Goal: Navigation & Orientation: Understand site structure

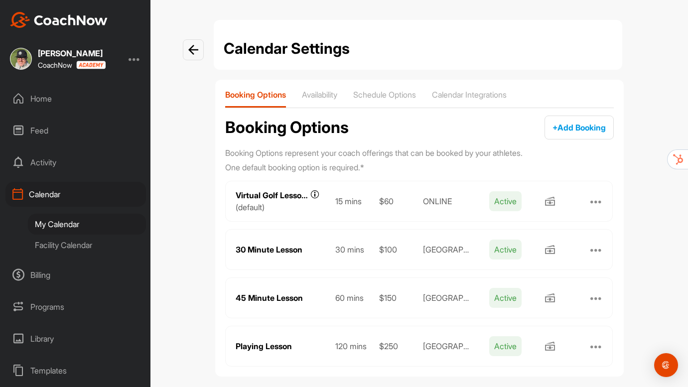
scroll to position [12, 0]
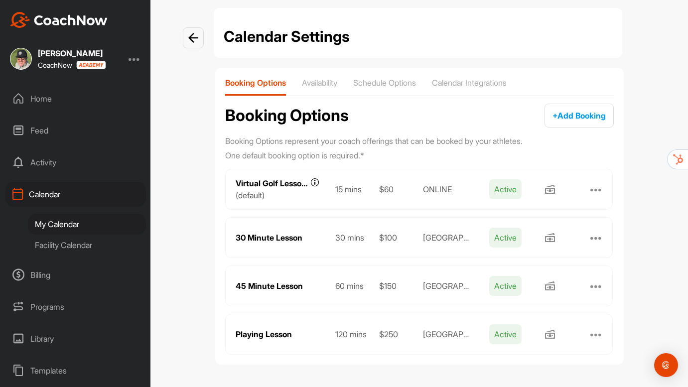
click at [45, 100] on div "Home" at bounding box center [75, 98] width 141 height 25
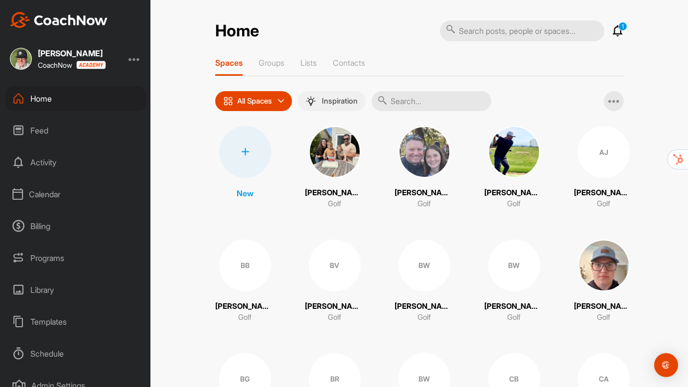
click at [327, 99] on p "Inspiration" at bounding box center [340, 101] width 36 height 8
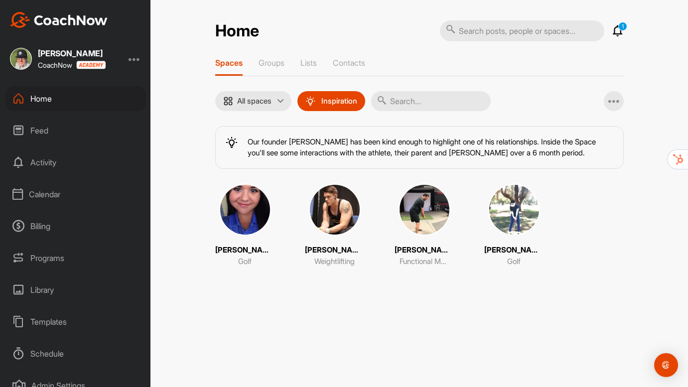
click at [262, 217] on img at bounding box center [245, 210] width 52 height 52
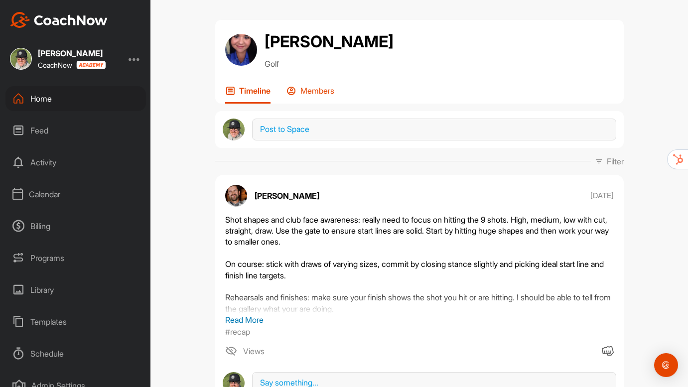
click at [316, 96] on div "Members" at bounding box center [311, 95] width 48 height 18
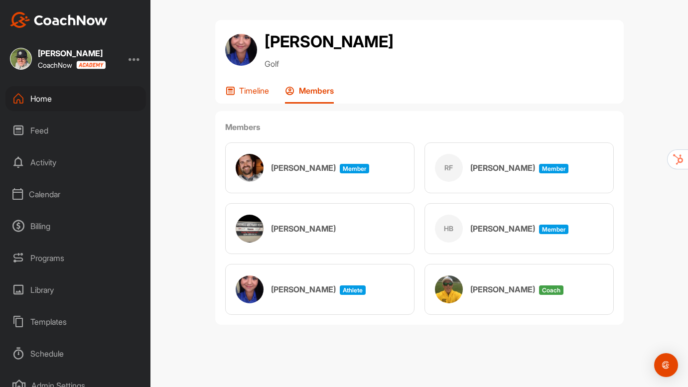
click at [244, 93] on p "Timeline" at bounding box center [254, 91] width 30 height 10
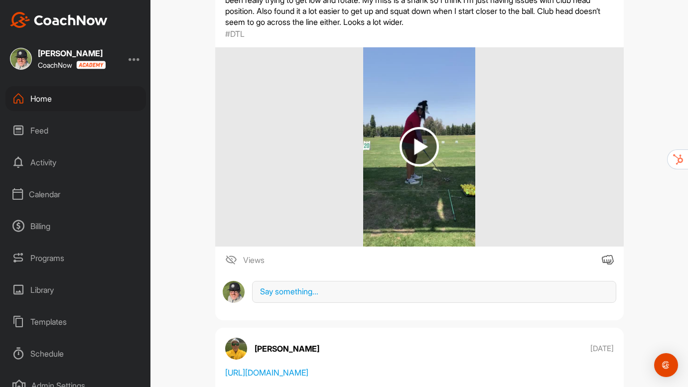
scroll to position [1390, 0]
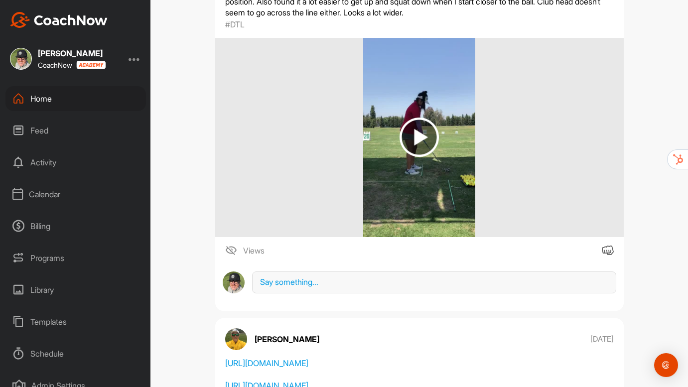
click at [49, 97] on div "Home" at bounding box center [75, 98] width 141 height 25
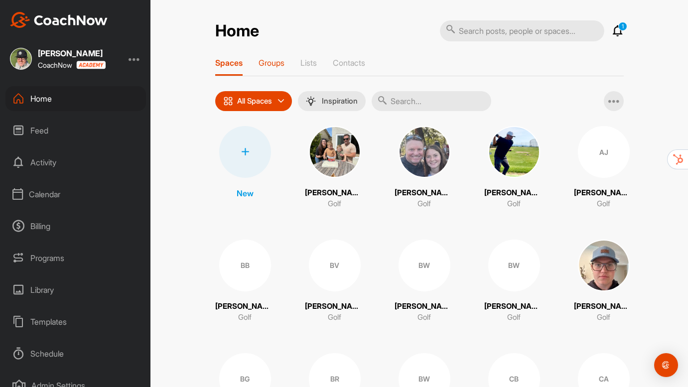
click at [273, 58] on p "Groups" at bounding box center [272, 63] width 26 height 10
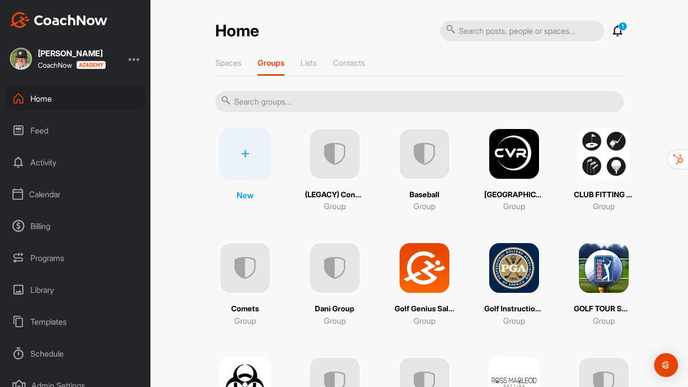
click at [431, 271] on img at bounding box center [425, 268] width 52 height 52
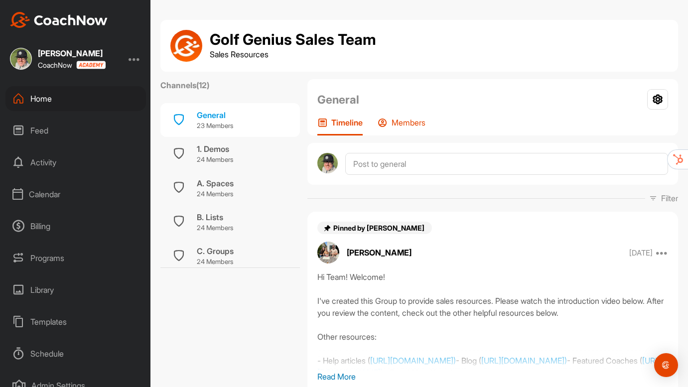
click at [411, 126] on p "Members" at bounding box center [409, 123] width 34 height 10
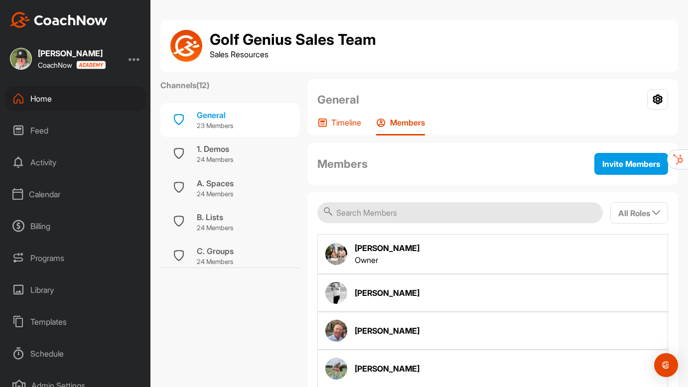
click at [345, 129] on div "Timeline" at bounding box center [340, 127] width 44 height 18
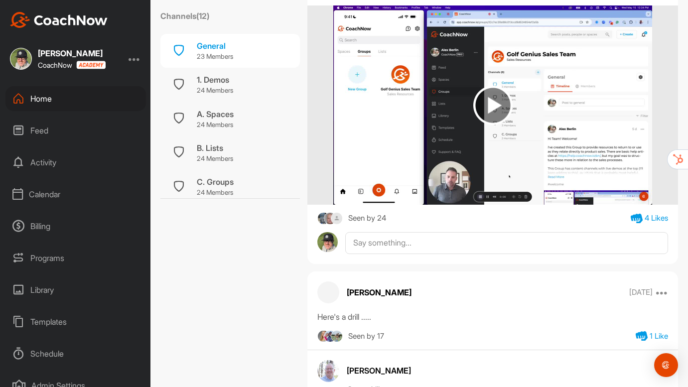
scroll to position [385, 0]
click at [378, 223] on div "Seen by 24" at bounding box center [367, 218] width 38 height 12
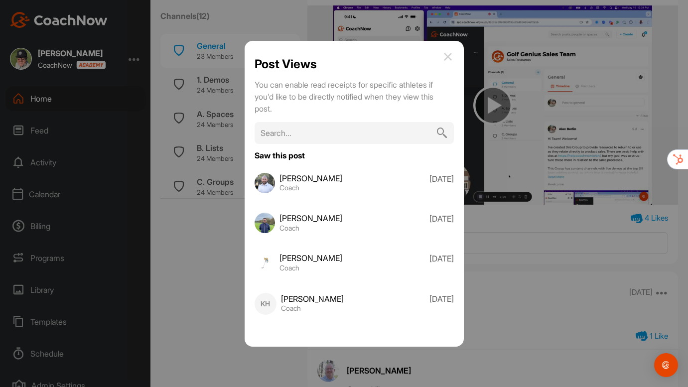
click at [227, 258] on div at bounding box center [344, 193] width 688 height 387
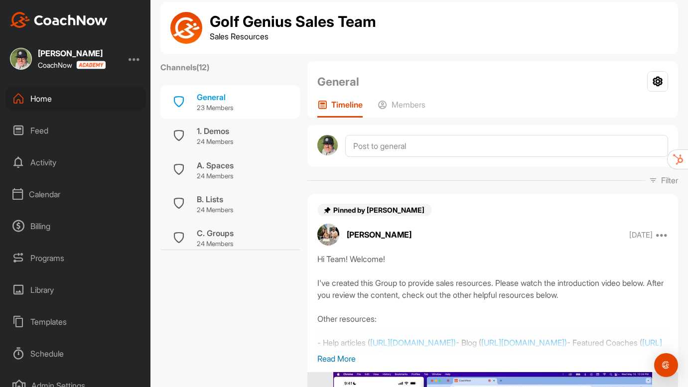
scroll to position [0, 0]
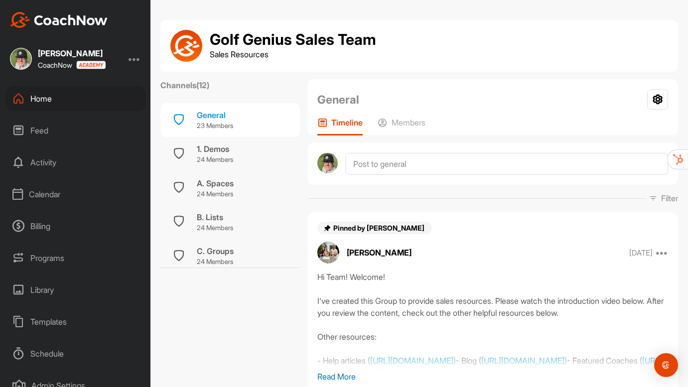
click at [49, 104] on div "Home" at bounding box center [75, 98] width 141 height 25
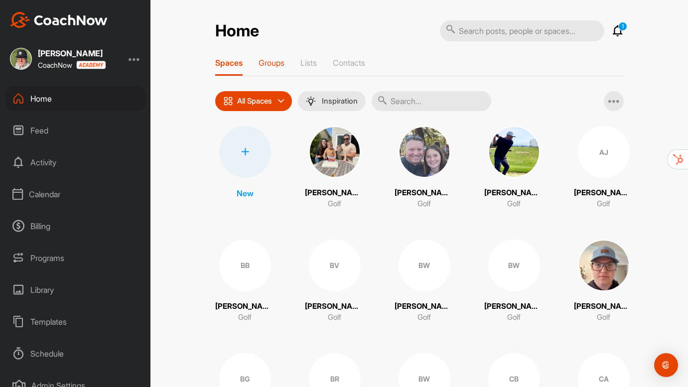
click at [264, 66] on p "Groups" at bounding box center [272, 63] width 26 height 10
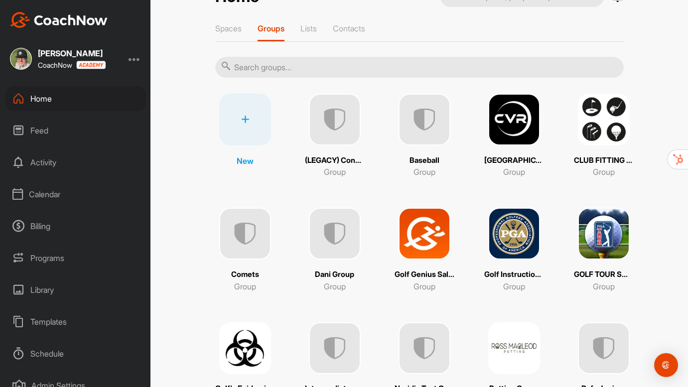
scroll to position [44, 0]
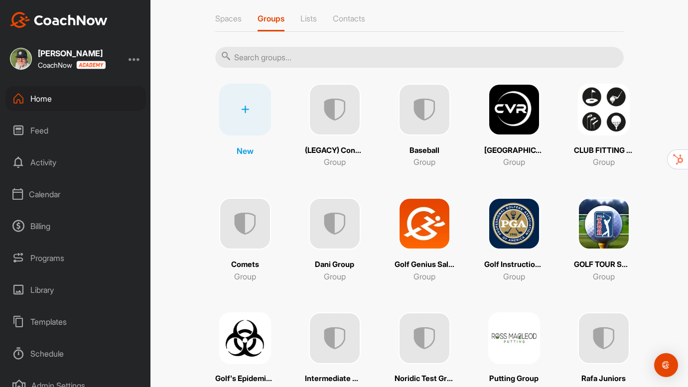
click at [519, 351] on img at bounding box center [514, 339] width 52 height 52
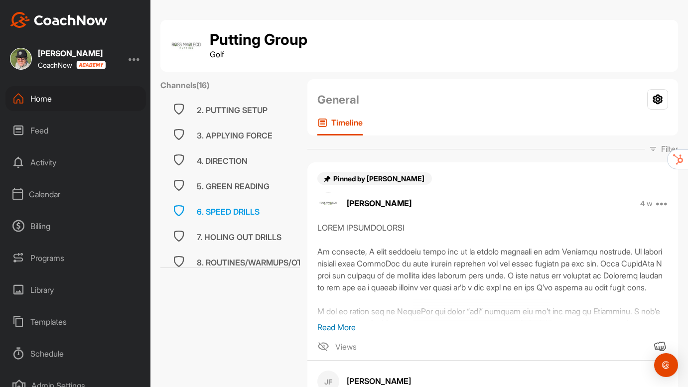
scroll to position [47, 0]
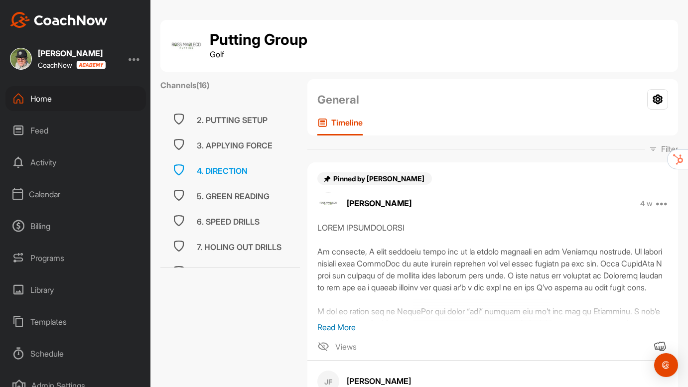
click at [224, 168] on div "4. DIRECTION" at bounding box center [222, 171] width 51 height 12
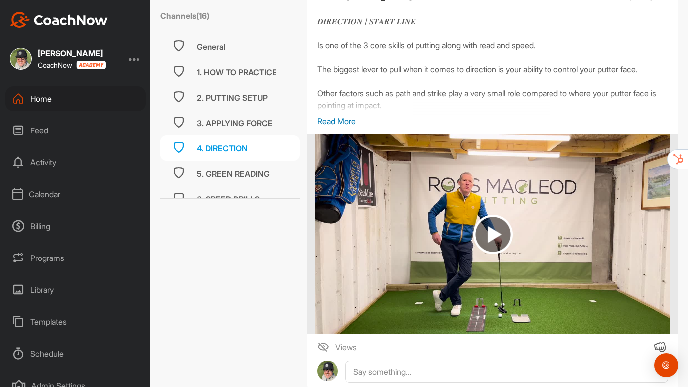
scroll to position [234, 0]
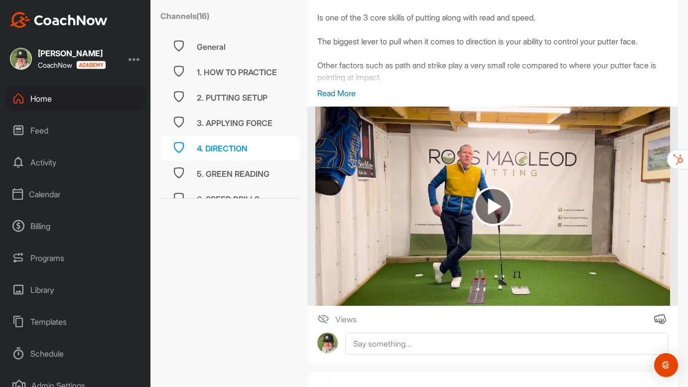
click at [493, 206] on img at bounding box center [493, 206] width 39 height 39
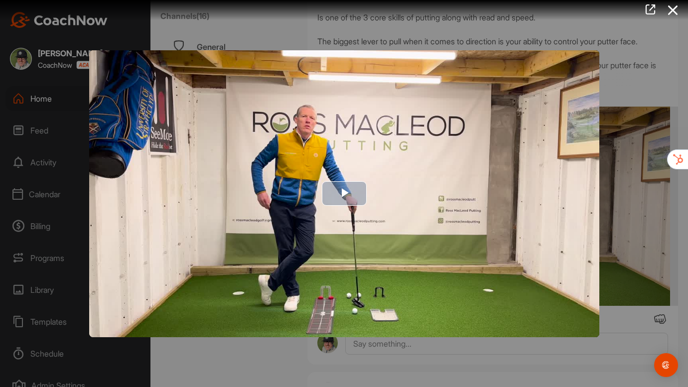
click at [344, 194] on span "Video Player" at bounding box center [344, 194] width 0 height 0
click at [214, 365] on div at bounding box center [344, 193] width 688 height 387
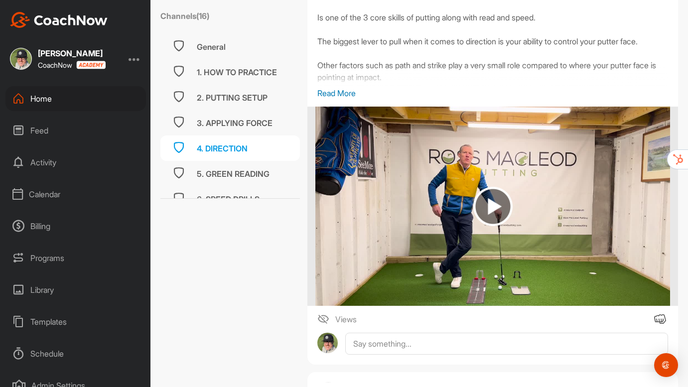
click at [44, 97] on div "Home" at bounding box center [75, 98] width 141 height 25
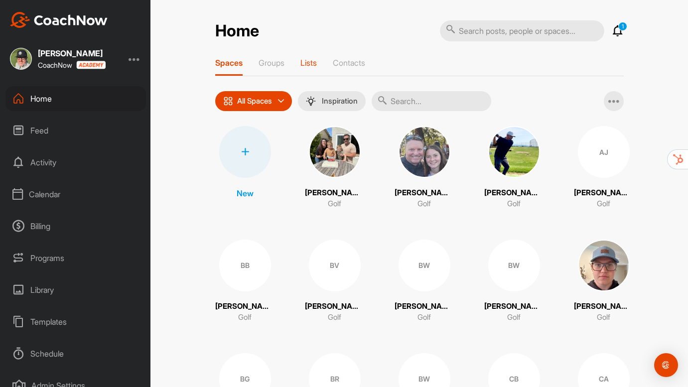
click at [313, 66] on p "Lists" at bounding box center [309, 63] width 16 height 10
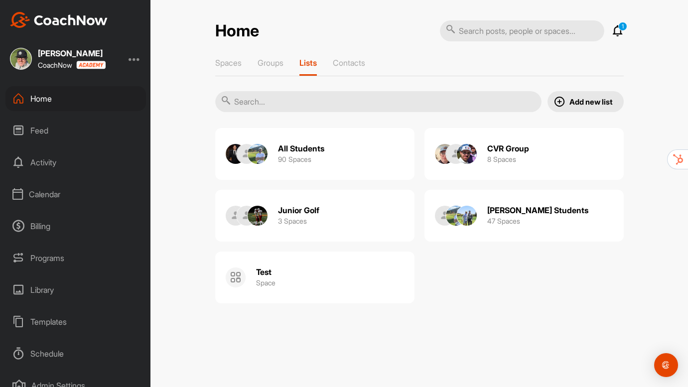
click at [47, 103] on div "Home" at bounding box center [75, 98] width 141 height 25
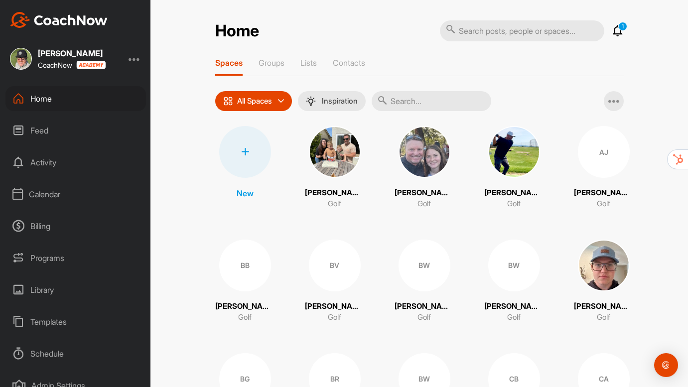
click at [58, 326] on div "Templates" at bounding box center [75, 322] width 141 height 25
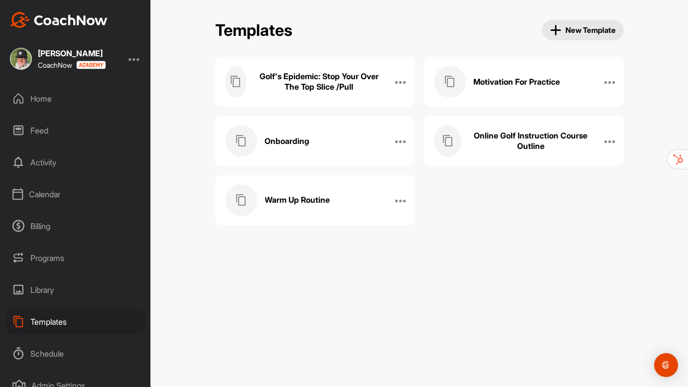
click at [295, 85] on h3 "Golf's Epidemic: Stop Your Over The Top Slice /Pull" at bounding box center [319, 81] width 130 height 21
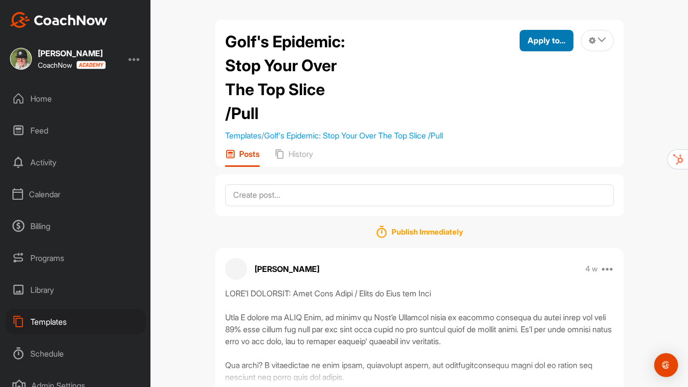
click at [528, 42] on span "Apply to..." at bounding box center [547, 40] width 38 height 10
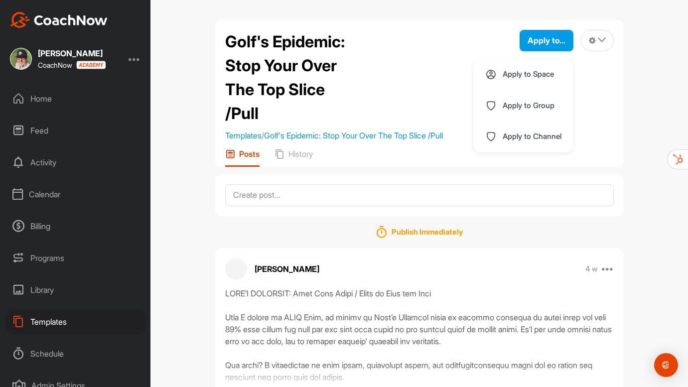
click at [198, 112] on div "Golf's Epidemic: Stop Your Over The Top Slice /Pull Templates / Golf's Epidemic…" at bounding box center [420, 193] width 538 height 387
click at [40, 138] on div "Feed" at bounding box center [75, 130] width 141 height 25
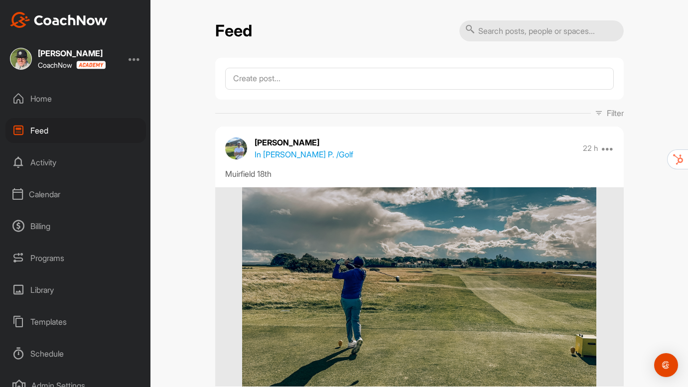
click at [45, 101] on div "Home" at bounding box center [75, 98] width 141 height 25
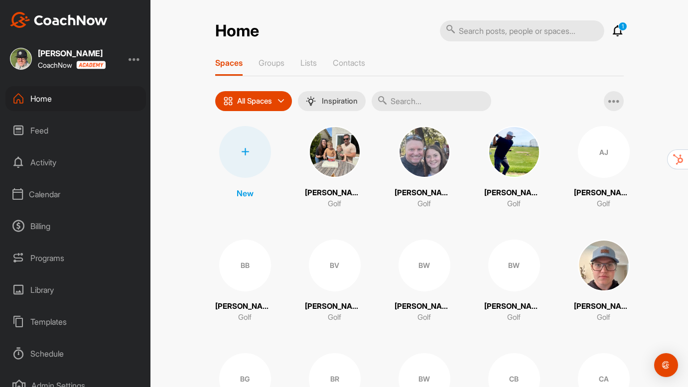
click at [51, 291] on div "Library" at bounding box center [75, 290] width 141 height 25
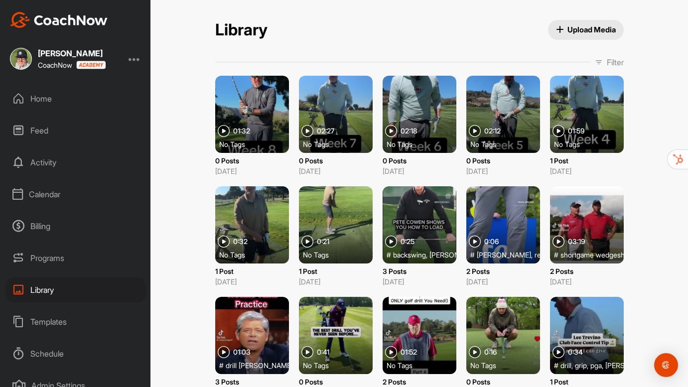
click at [50, 102] on div "Home" at bounding box center [75, 98] width 141 height 25
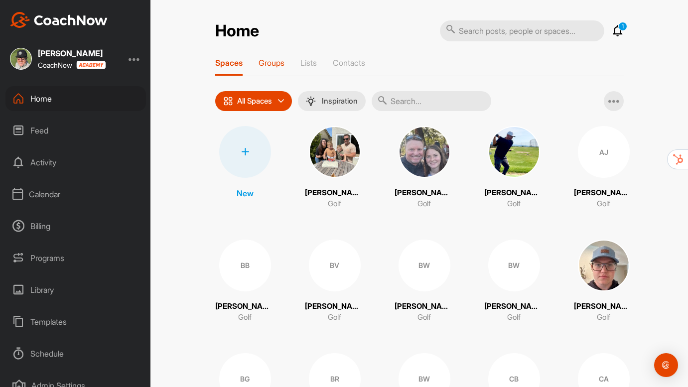
click at [271, 59] on p "Groups" at bounding box center [272, 63] width 26 height 10
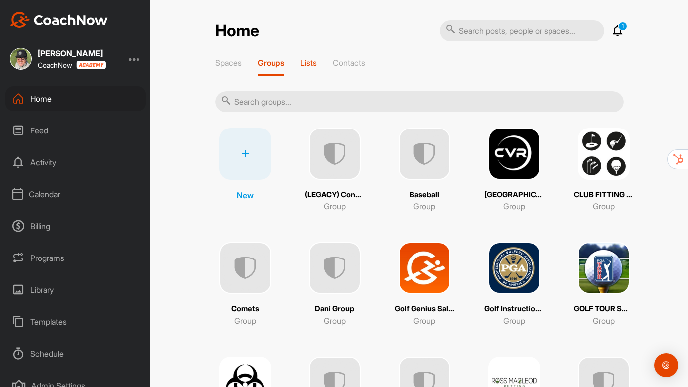
click at [317, 62] on p "Lists" at bounding box center [309, 63] width 16 height 10
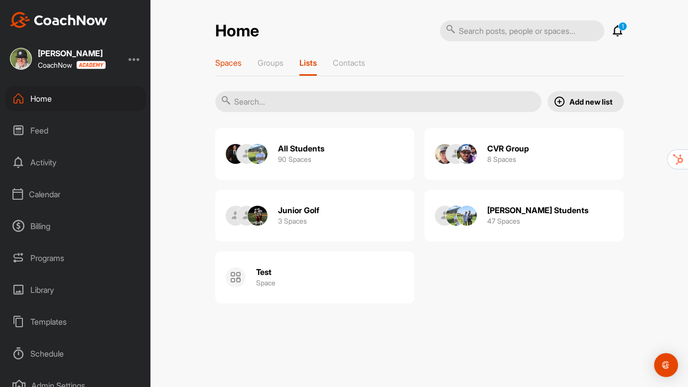
click at [230, 65] on p "Spaces" at bounding box center [228, 63] width 26 height 10
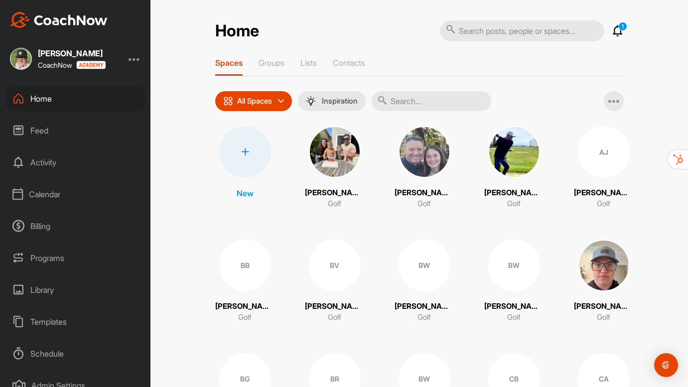
click at [50, 197] on div "Calendar" at bounding box center [75, 194] width 141 height 25
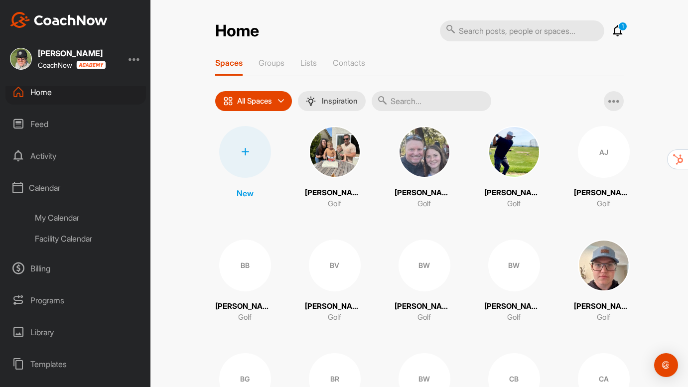
scroll to position [124, 0]
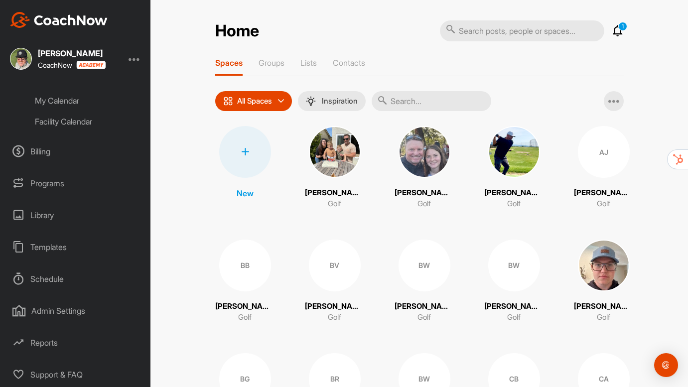
click at [51, 319] on div "Admin Settings" at bounding box center [75, 311] width 141 height 25
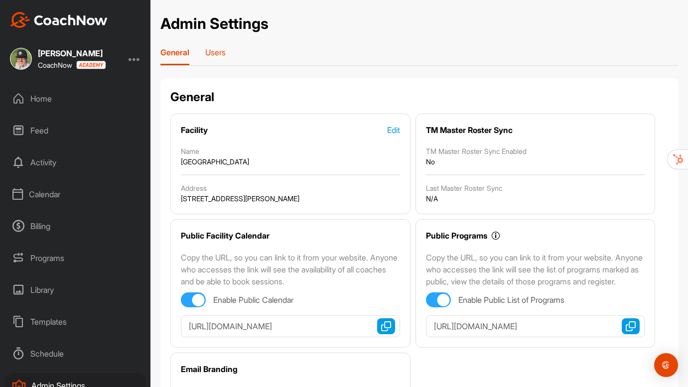
click at [219, 57] on div "Users" at bounding box center [215, 56] width 20 height 18
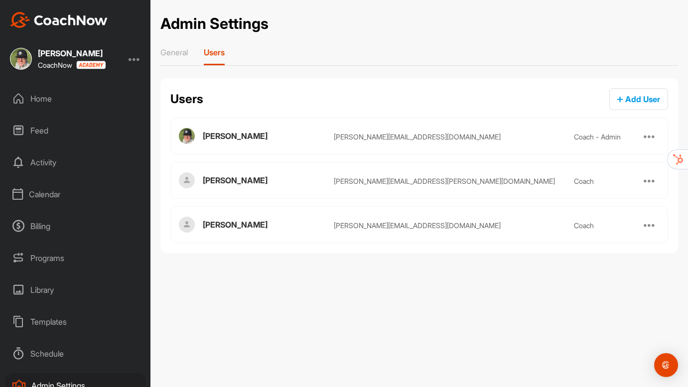
click at [47, 194] on div "Calendar" at bounding box center [75, 194] width 141 height 25
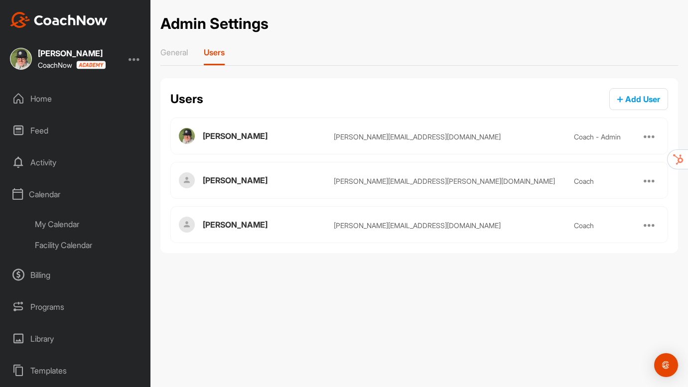
click at [64, 248] on div "Facility Calendar" at bounding box center [87, 245] width 118 height 21
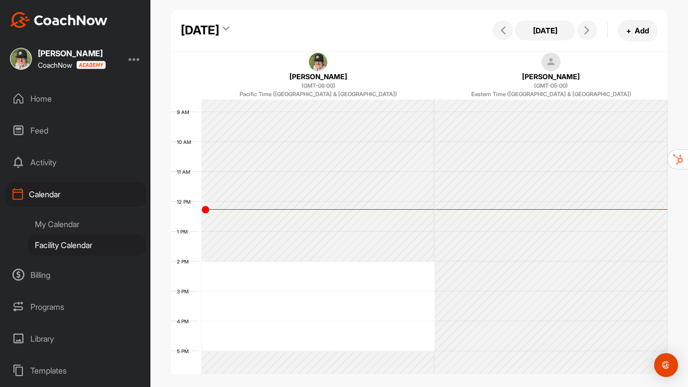
scroll to position [265, 0]
